Goal: Find specific page/section: Find specific page/section

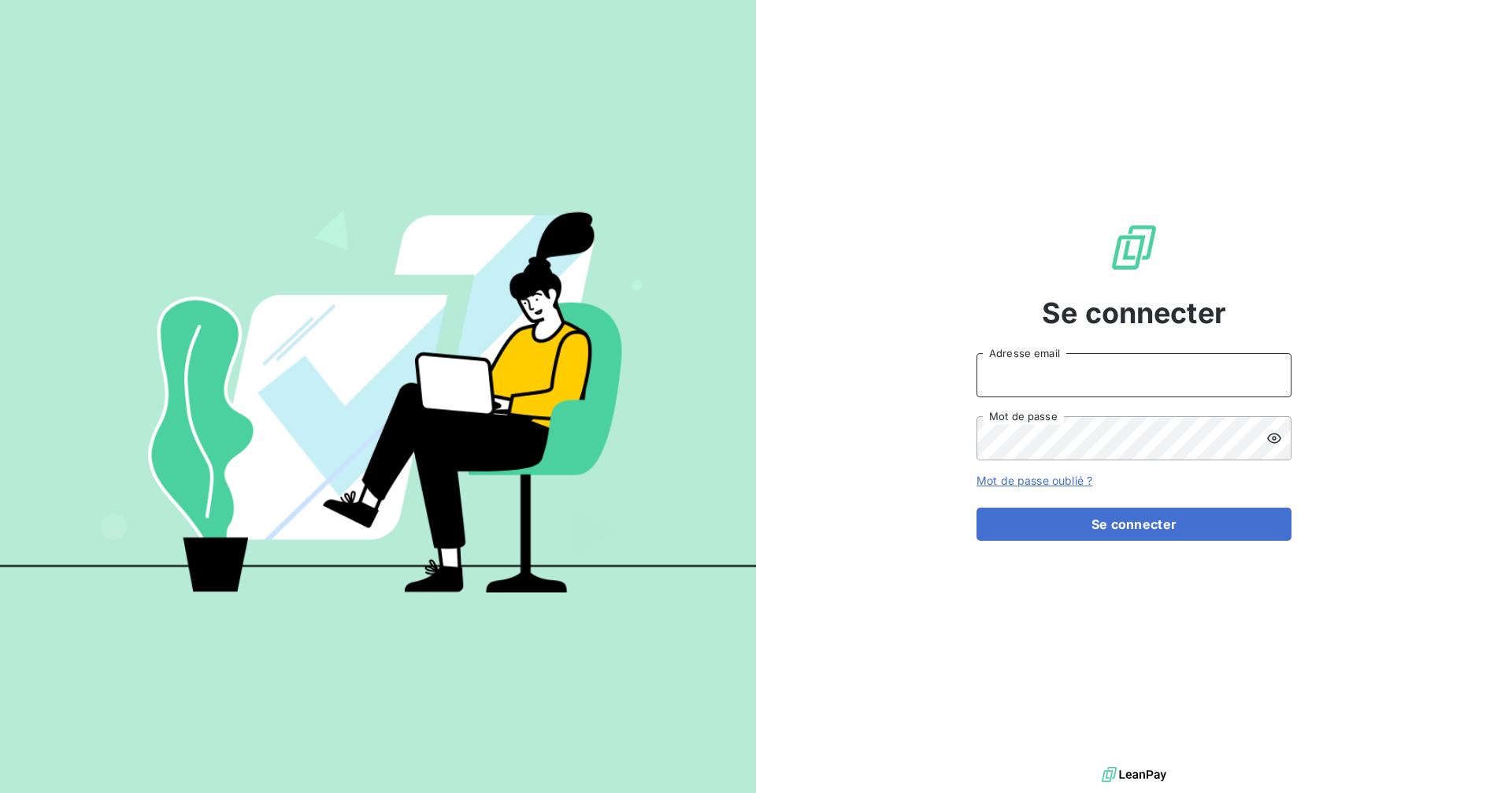
click at [1070, 382] on input "Adresse email" at bounding box center [1134, 375] width 315 height 44
click at [0, 792] on com-1password-button at bounding box center [0, 793] width 0 height 0
type input "[EMAIL_ADDRESS][DOMAIN_NAME]"
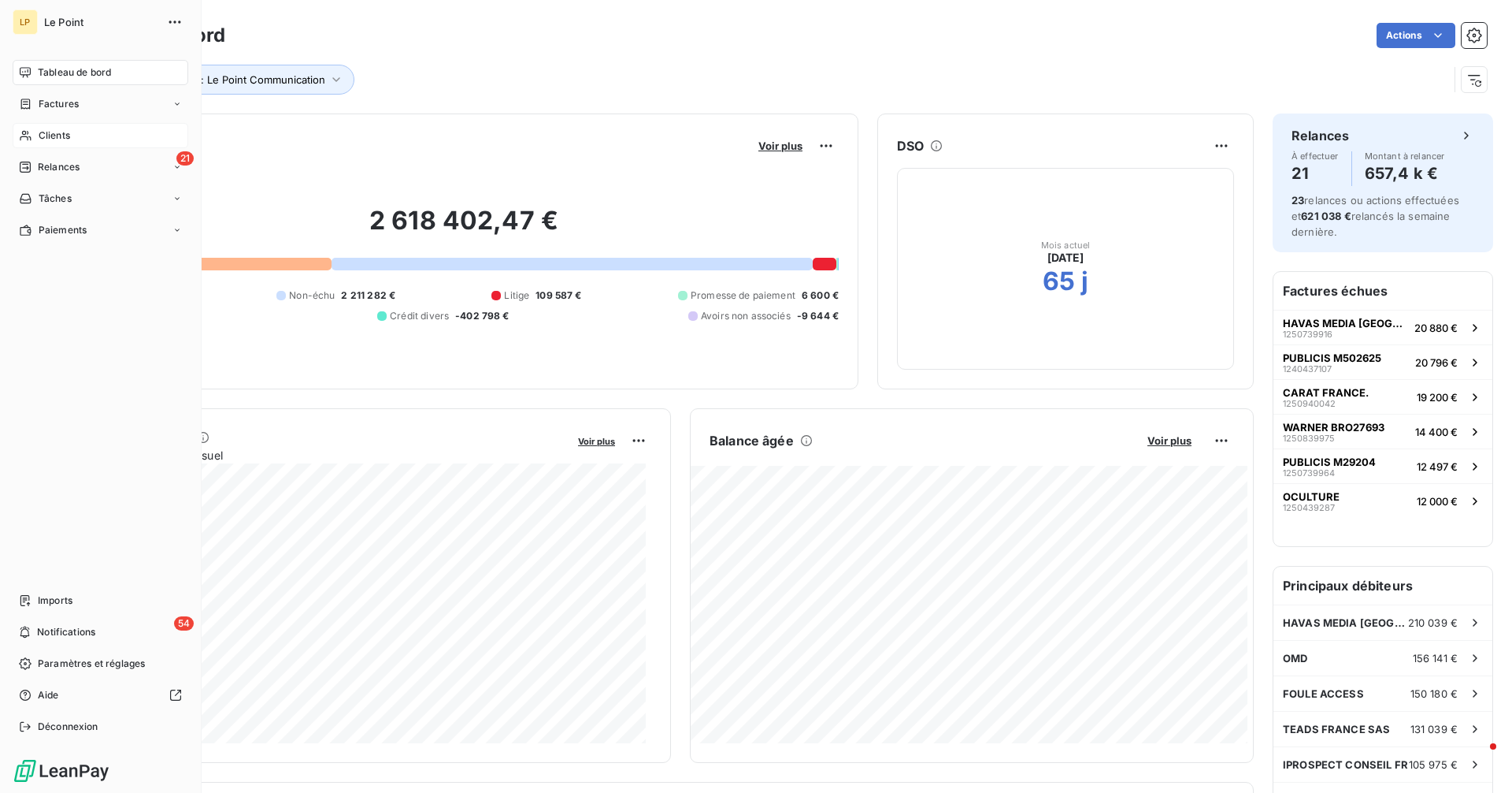
click at [75, 132] on div "Clients" at bounding box center [100, 135] width 176 height 25
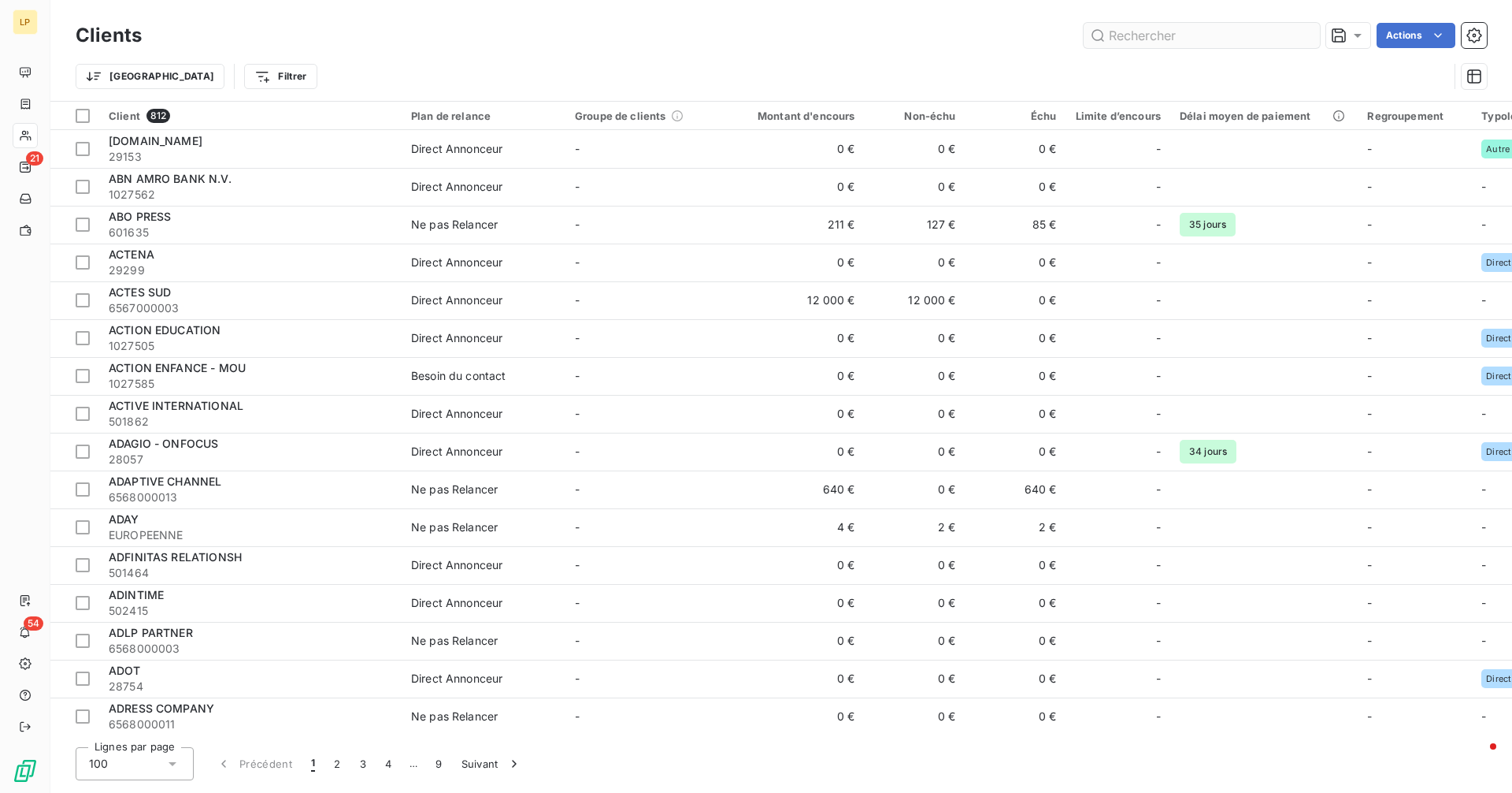
click at [1106, 41] on input "text" at bounding box center [1202, 35] width 237 height 25
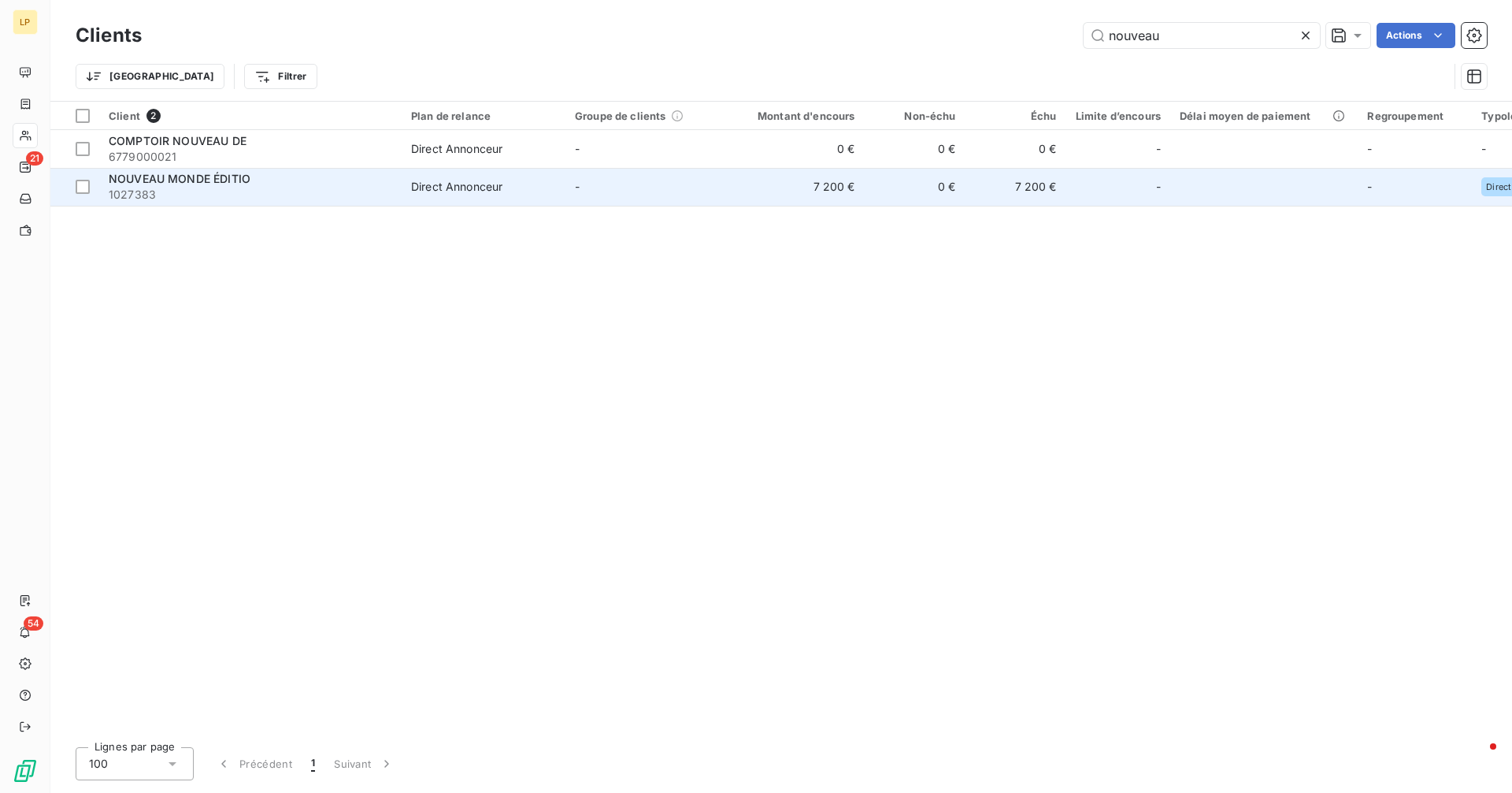
type input "nouveau"
click at [229, 182] on span "NOUVEAU MONDE ÉDITIO" at bounding box center [179, 179] width 142 height 13
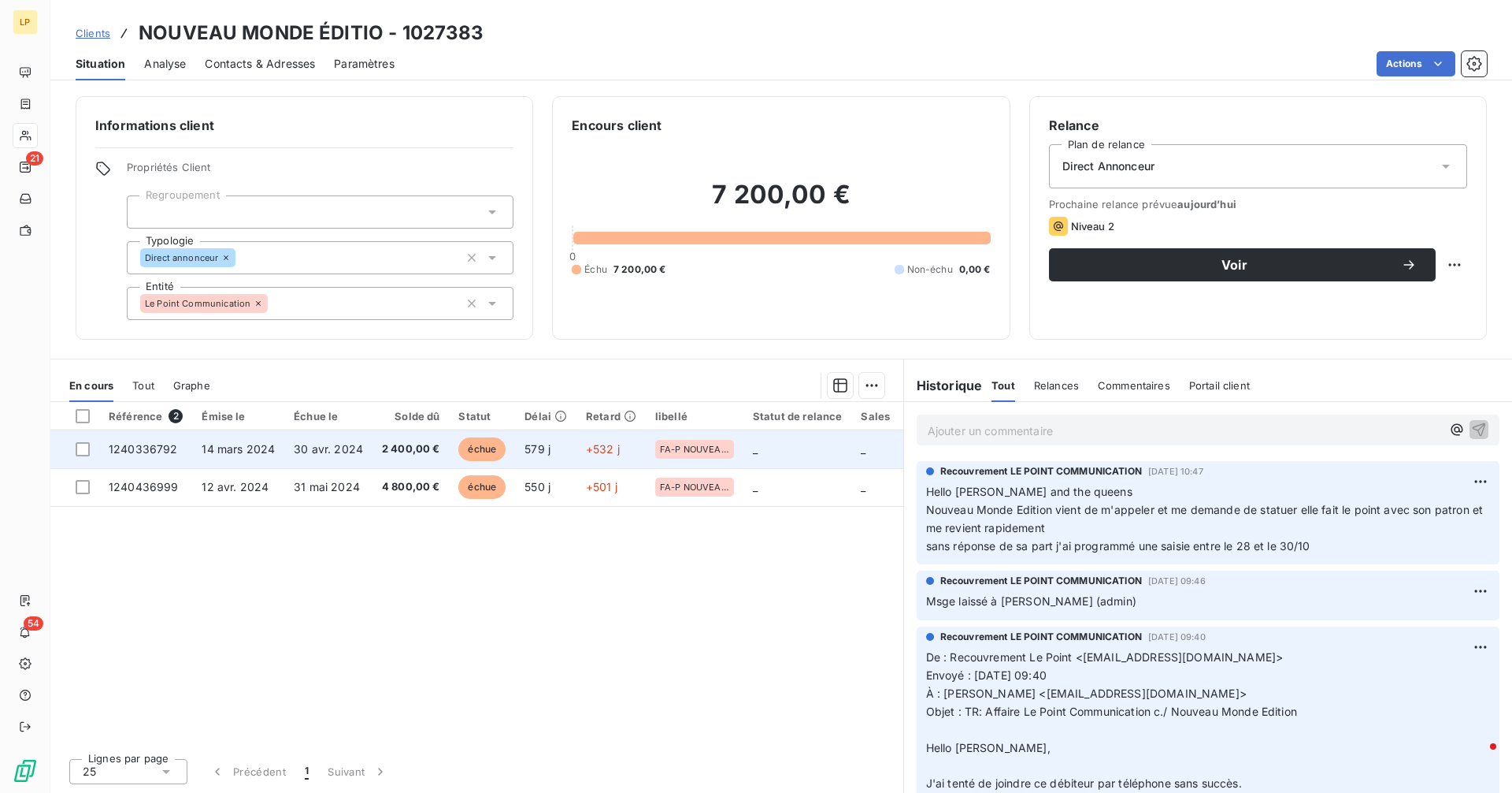
click at [622, 459] on td "+532 j" at bounding box center [611, 449] width 69 height 38
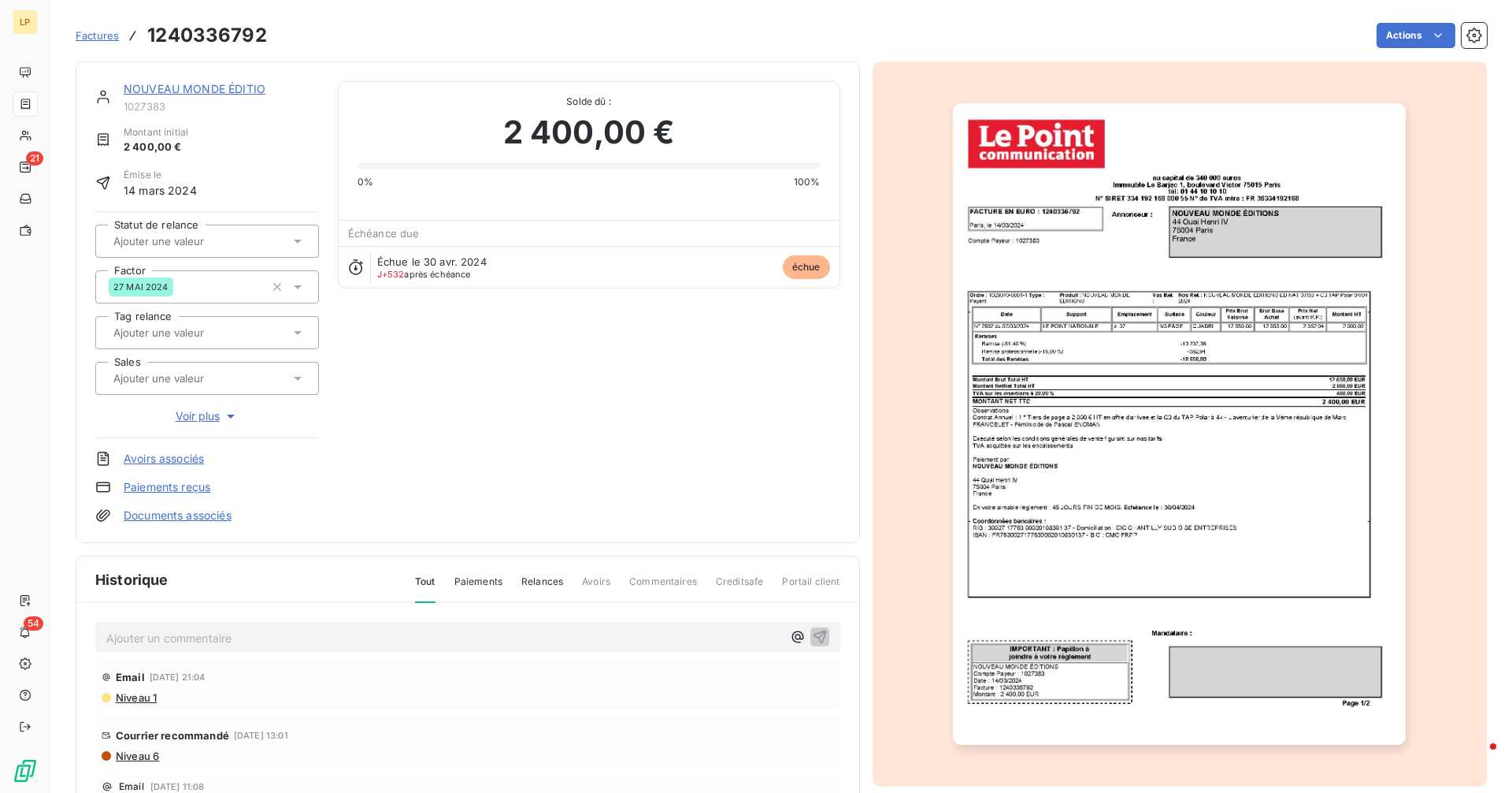
click at [1112, 372] on img "button" at bounding box center [1180, 424] width 453 height 642
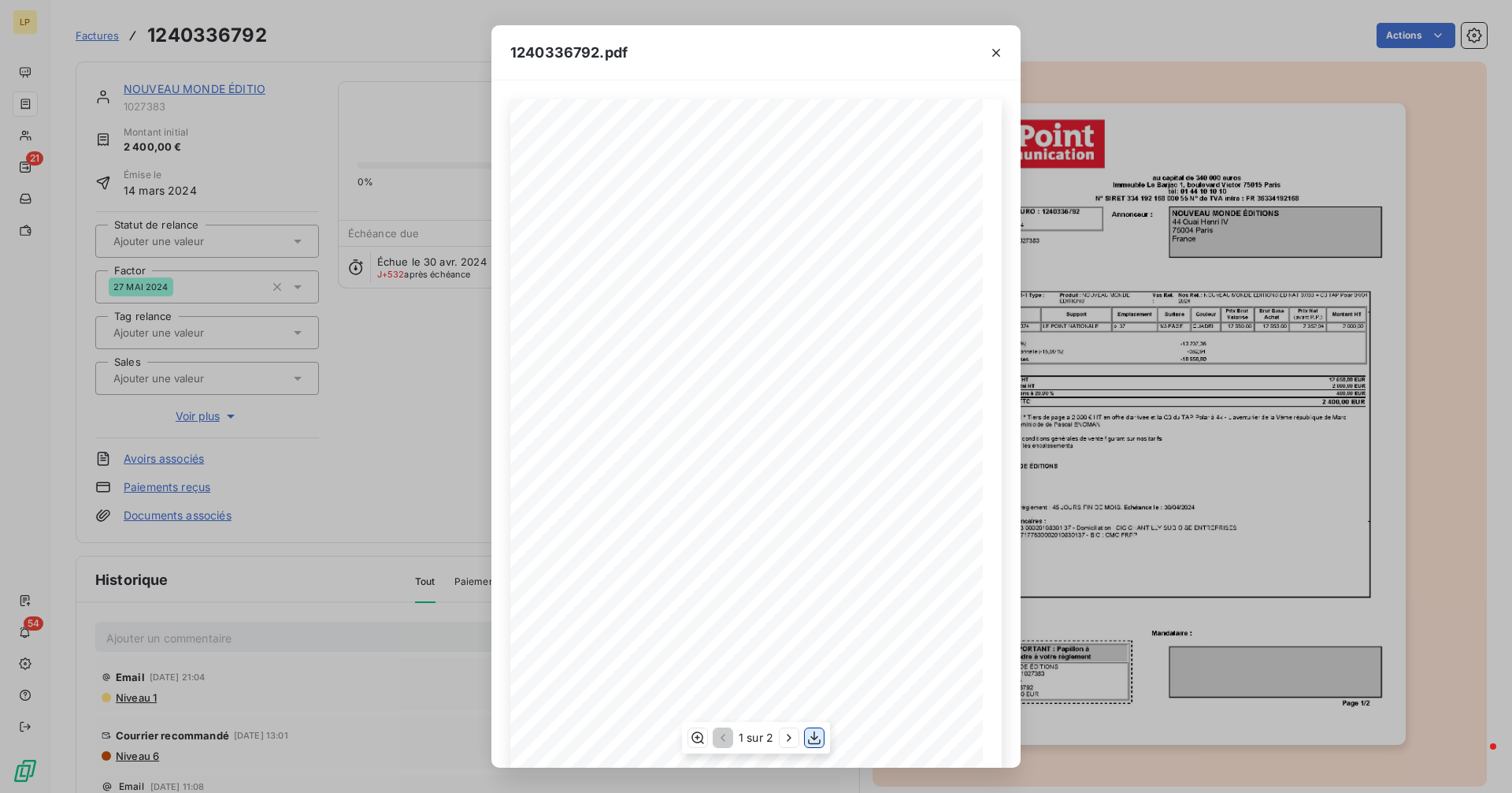
click at [814, 734] on icon "button" at bounding box center [813, 737] width 12 height 13
click at [426, 418] on div "1240336792.pdf - - - - au capital de 340 000 euros Immeuble Le Barjac [STREET_A…" at bounding box center [756, 396] width 1512 height 793
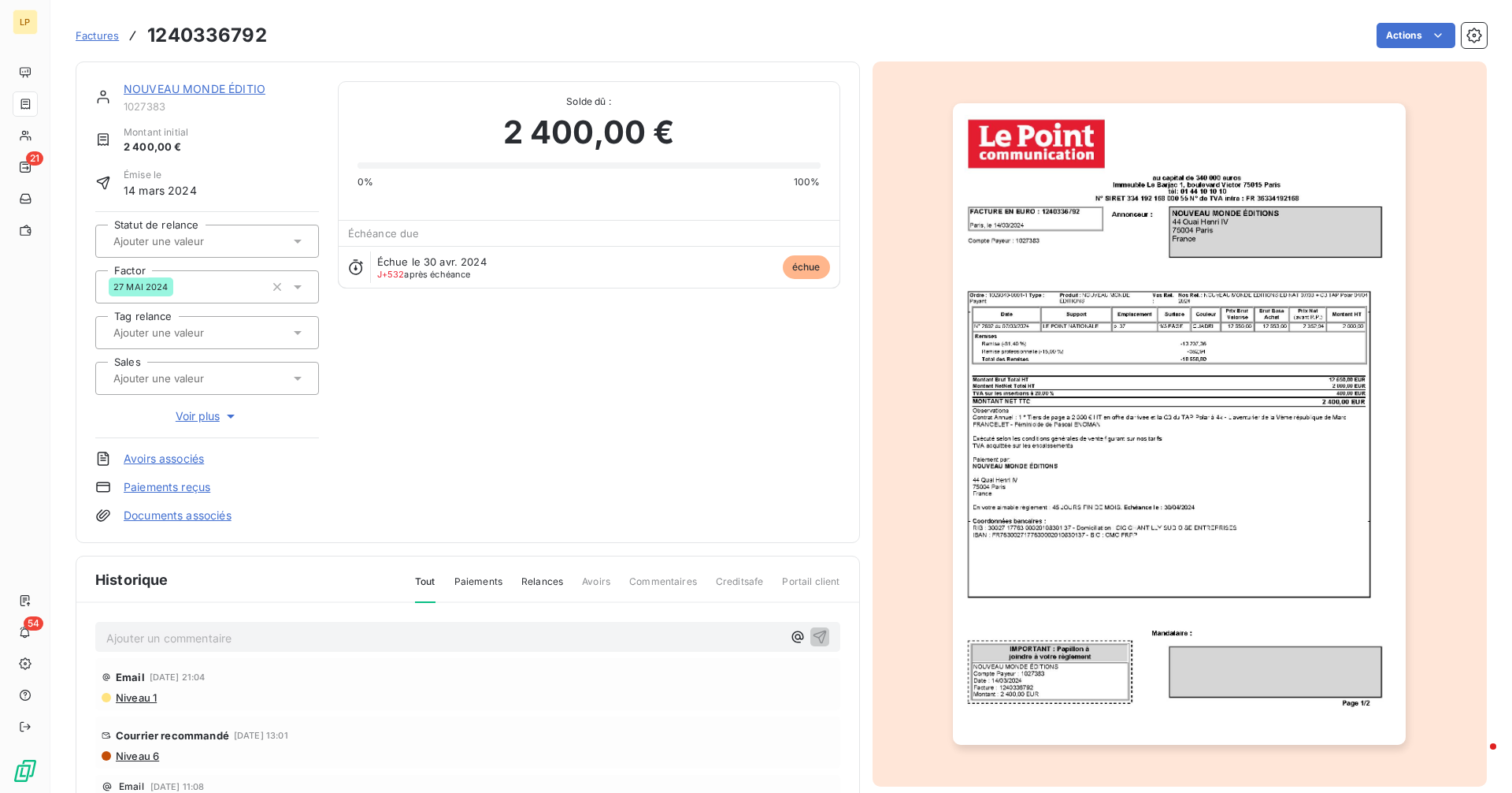
click at [212, 88] on link "NOUVEAU MONDE ÉDITIO" at bounding box center [194, 88] width 142 height 13
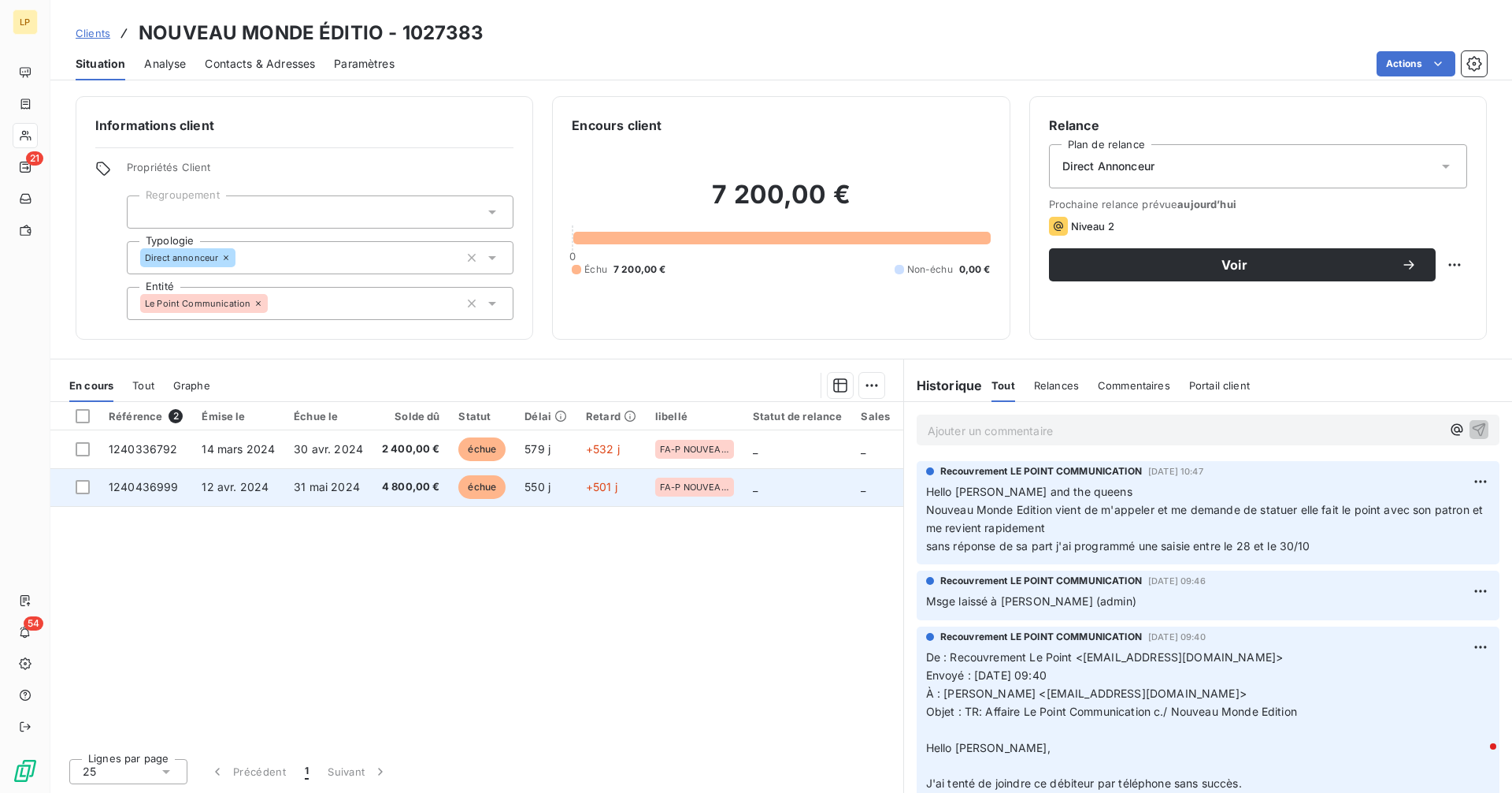
click at [426, 490] on span "4 800,00 €" at bounding box center [411, 487] width 58 height 16
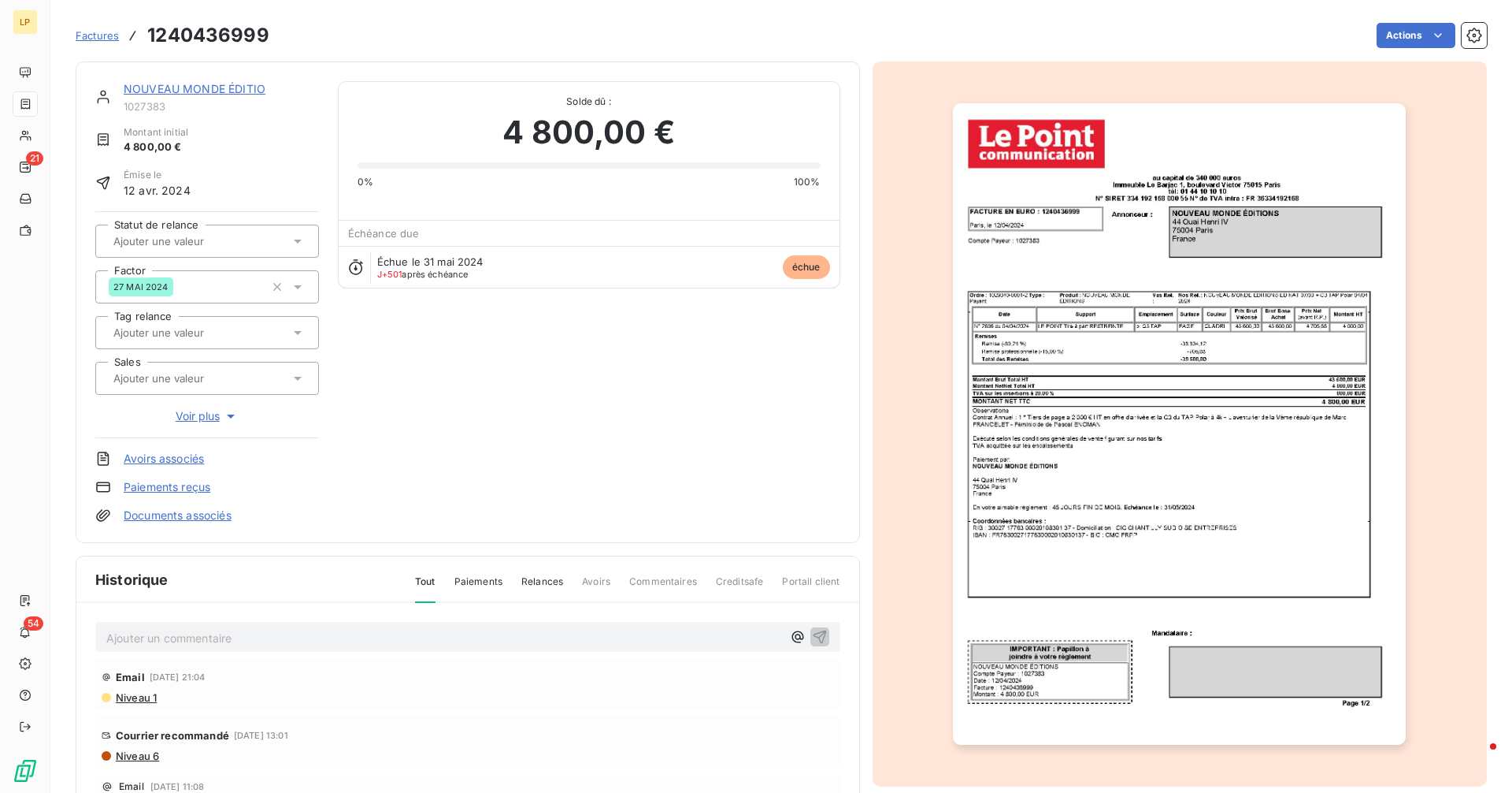
click at [1356, 381] on img "button" at bounding box center [1180, 424] width 453 height 642
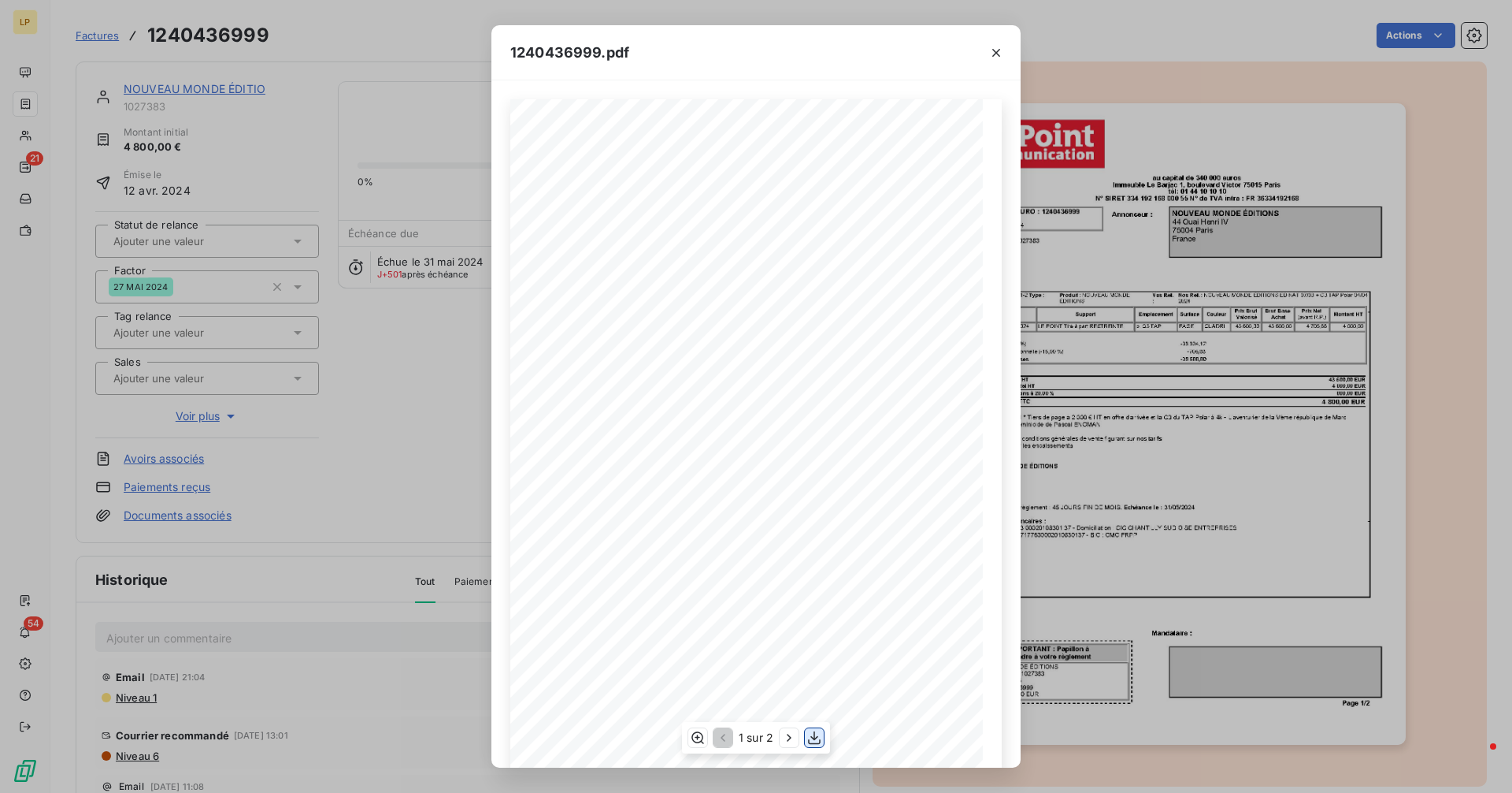
click at [814, 740] on icon "button" at bounding box center [814, 737] width 16 height 16
click at [319, 144] on div "1240436999.pdf - - - - au capital de 340 000 euros Immeuble Le Barjac [STREET_A…" at bounding box center [756, 396] width 1512 height 793
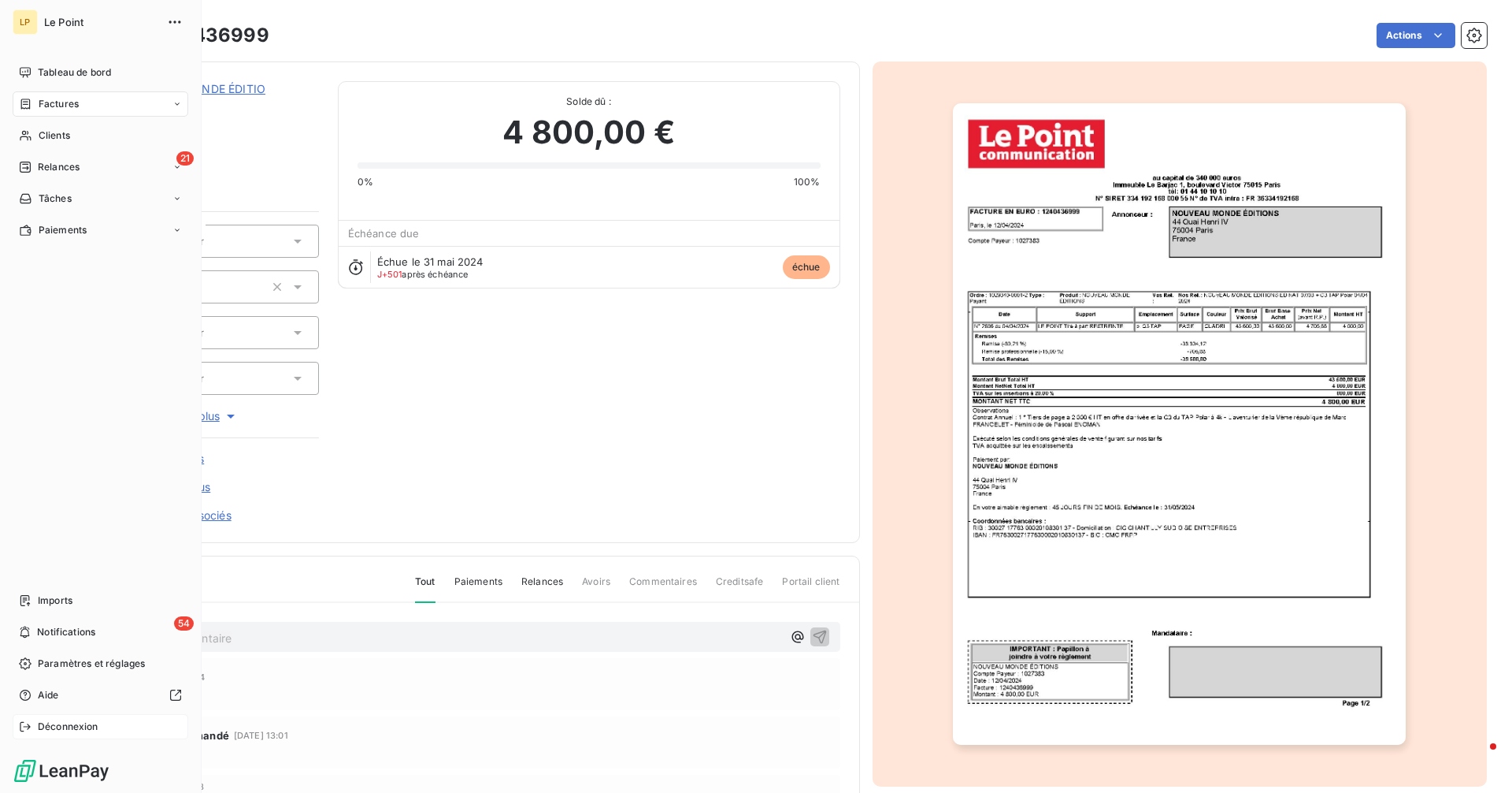
click at [49, 725] on span "Déconnexion" at bounding box center [68, 726] width 61 height 14
